Goal: Information Seeking & Learning: Learn about a topic

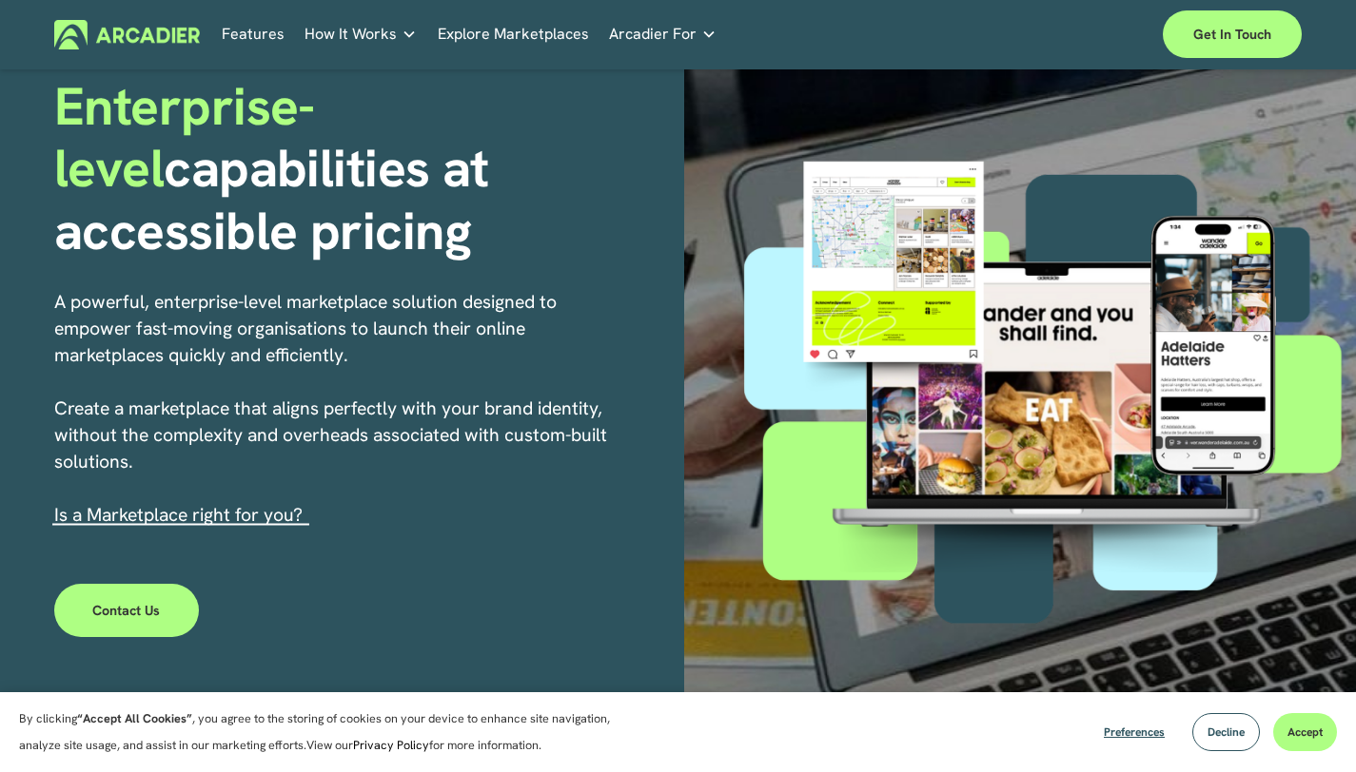
scroll to position [445, 0]
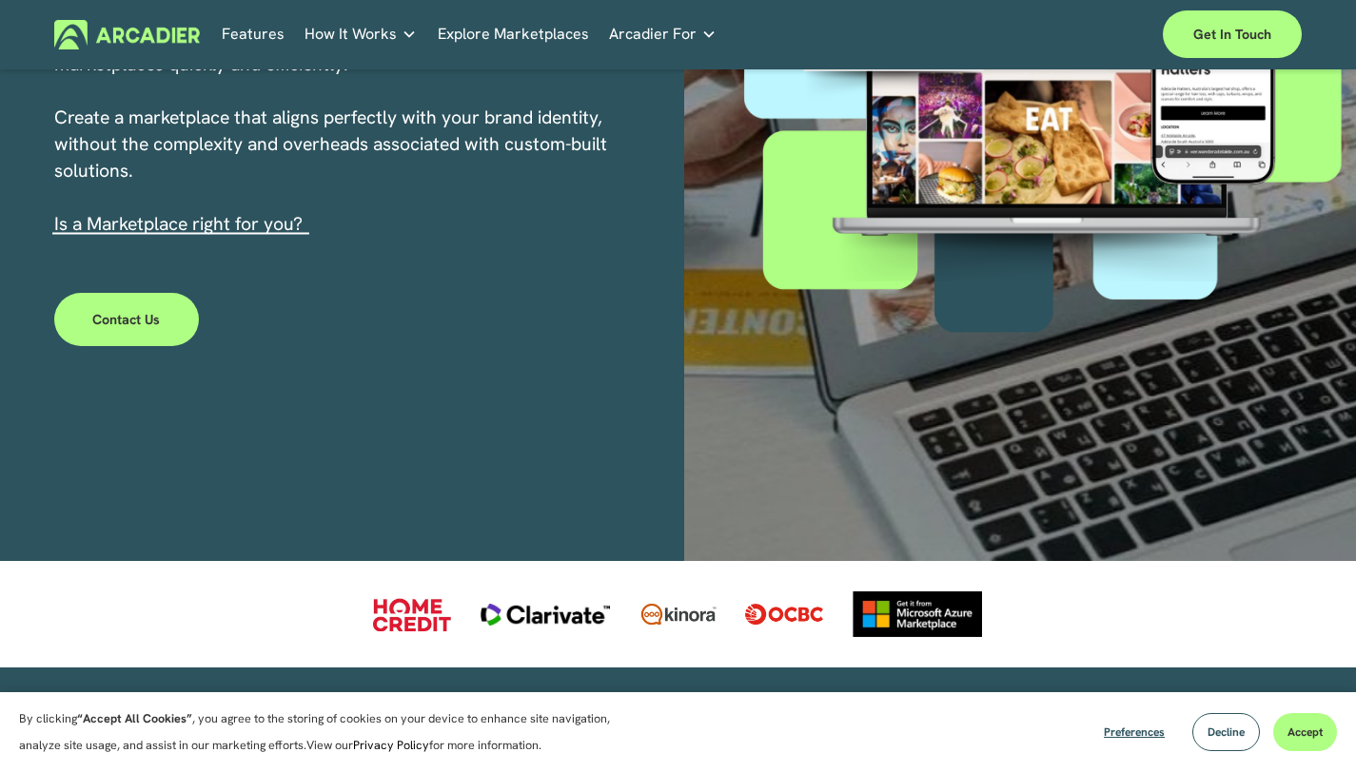
click at [201, 230] on link "s a Marketplace right for you?" at bounding box center [181, 224] width 244 height 24
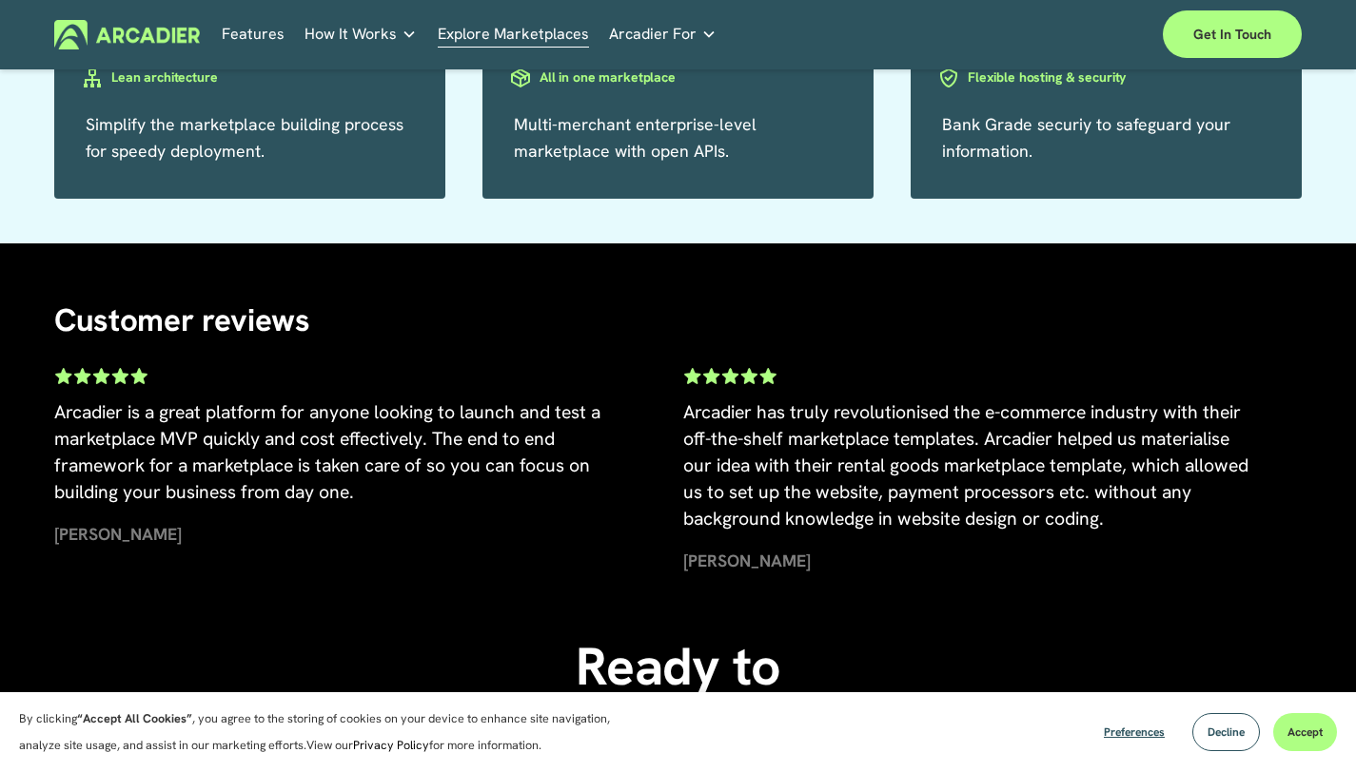
scroll to position [3428, 0]
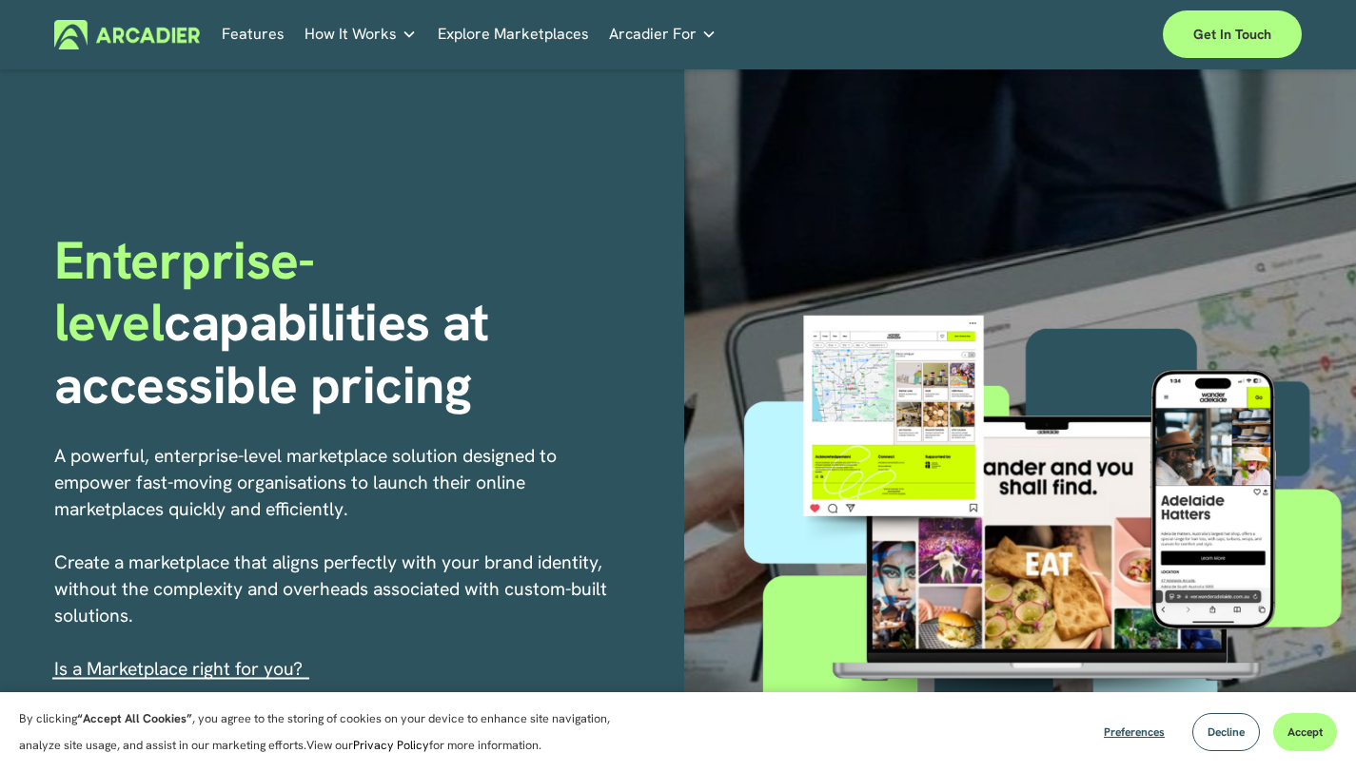
click at [388, 25] on span "How It Works" at bounding box center [350, 34] width 92 height 27
click at [1234, 736] on span "Decline" at bounding box center [1225, 732] width 37 height 15
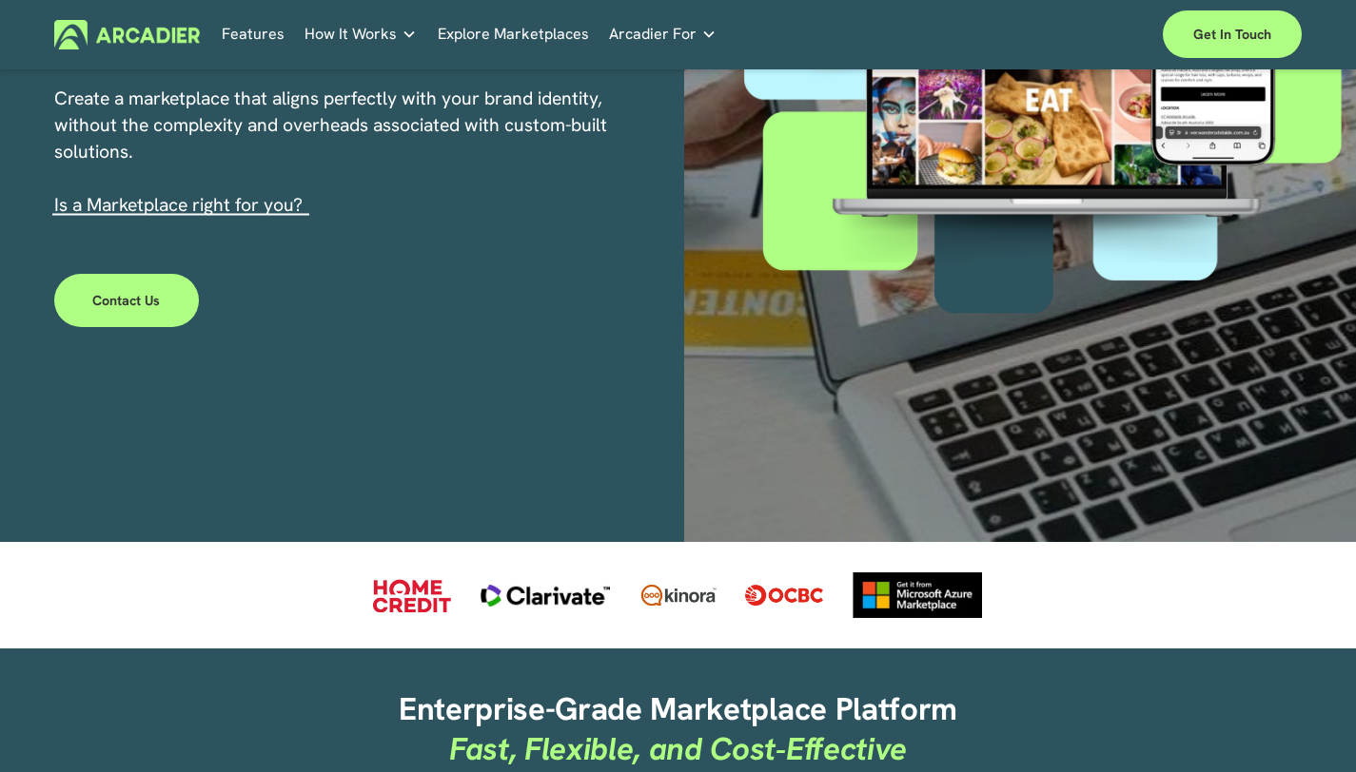
scroll to position [780, 0]
